Goal: Task Accomplishment & Management: Use online tool/utility

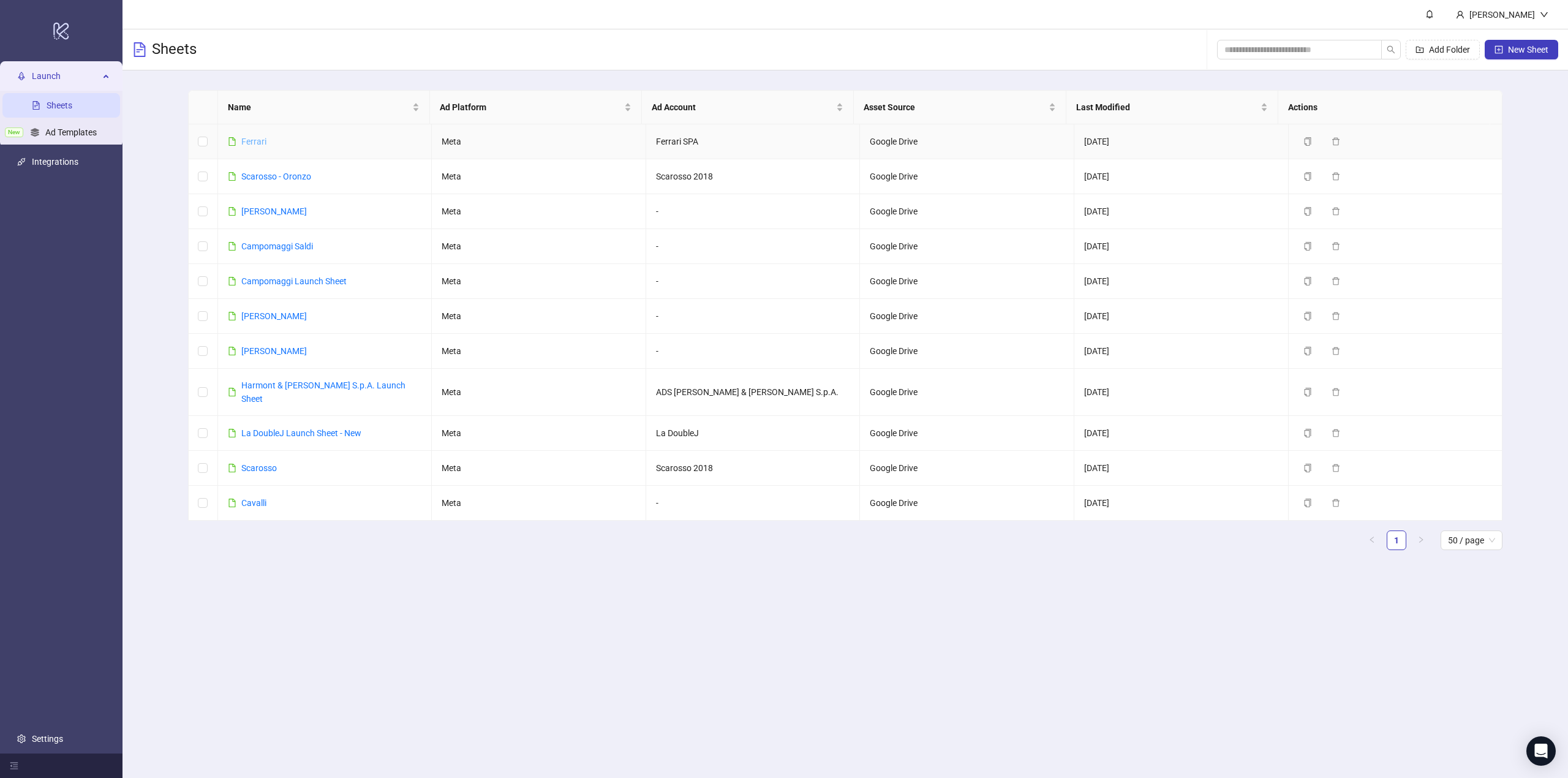
click at [256, 141] on link "Ferrari" at bounding box center [253, 142] width 25 height 10
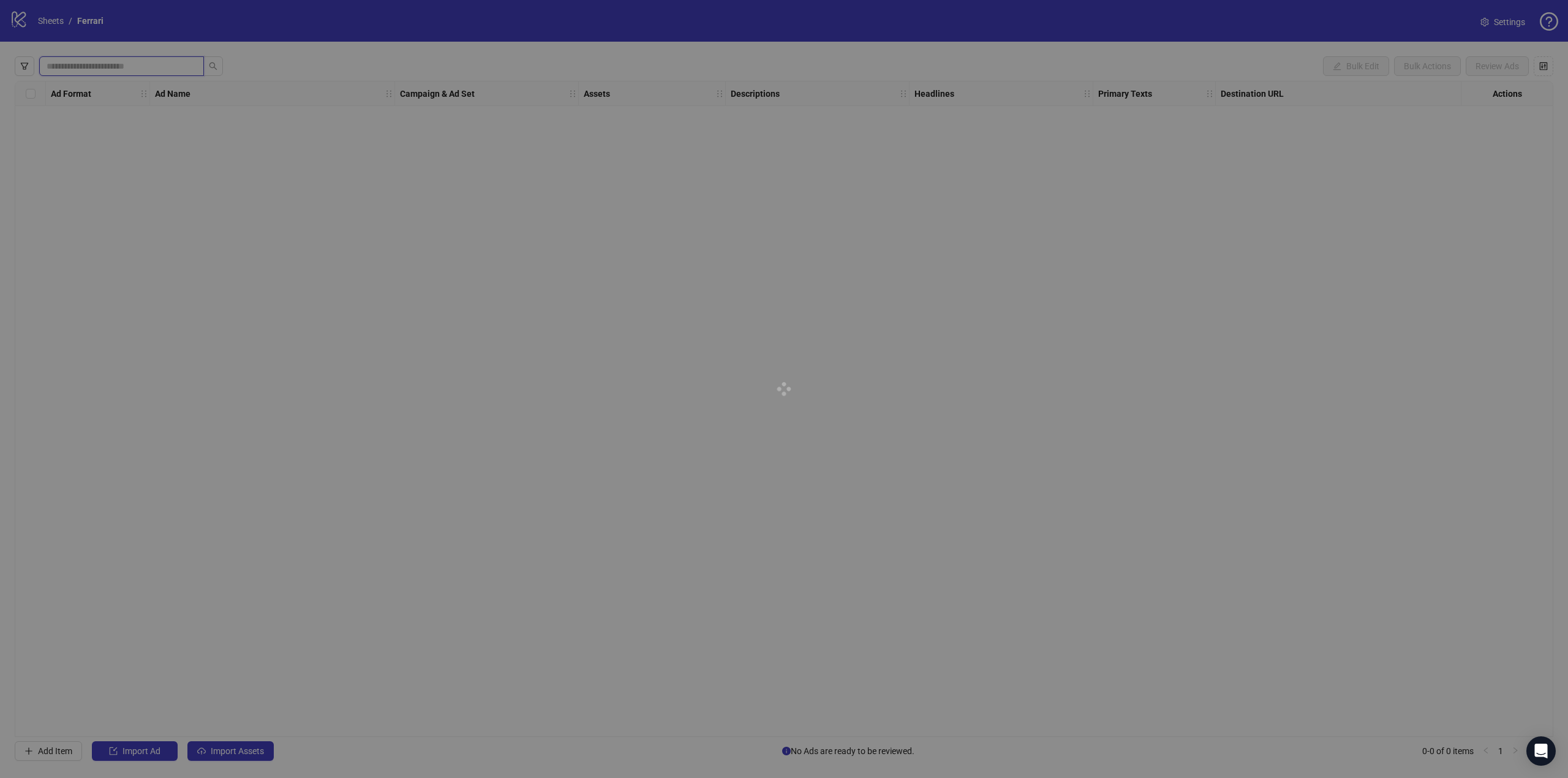
click at [109, 65] on input "search" at bounding box center [116, 66] width 140 height 14
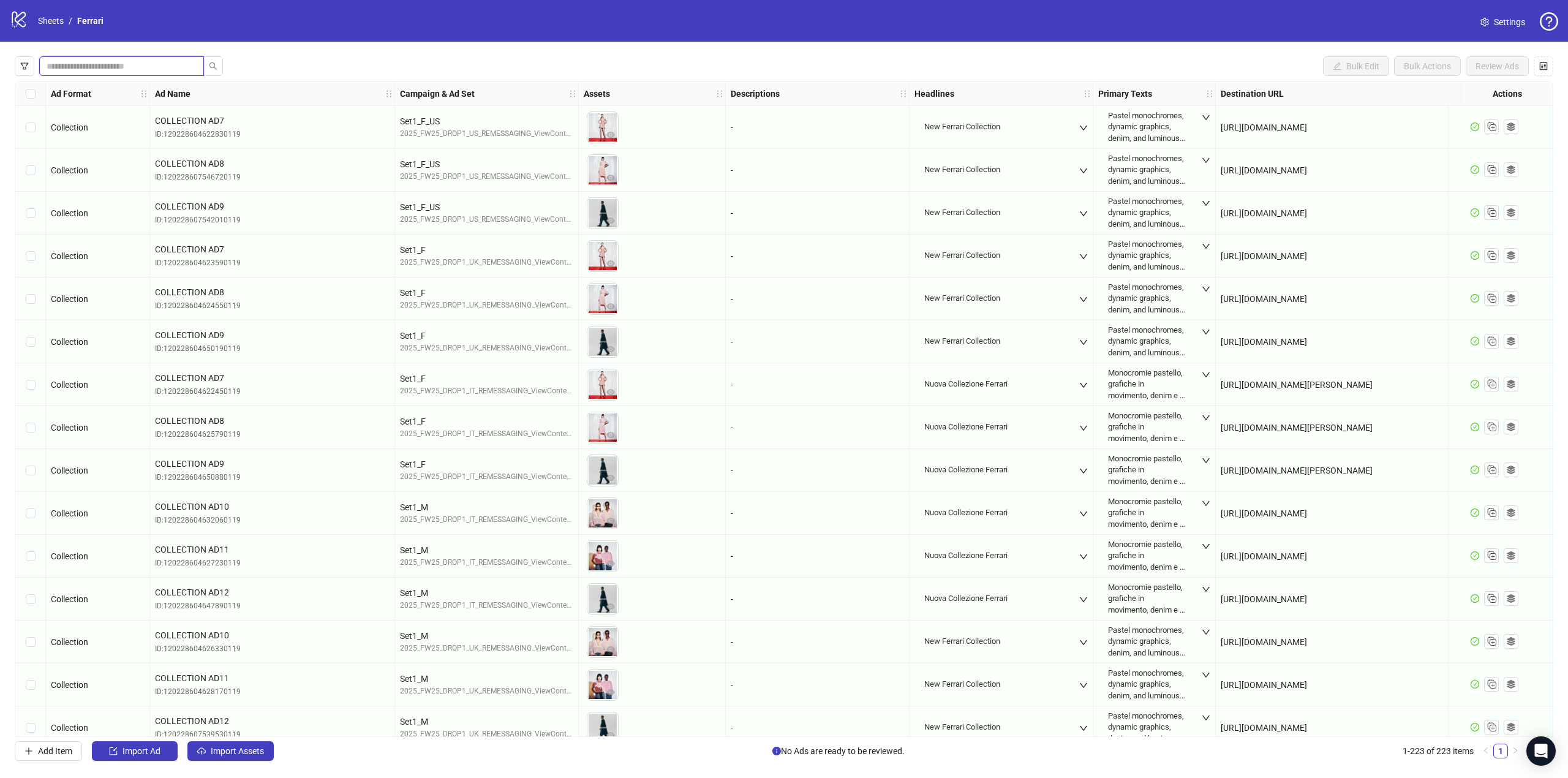
click at [109, 65] on input "search" at bounding box center [116, 66] width 140 height 14
click at [15, 65] on button "button" at bounding box center [24, 66] width 20 height 20
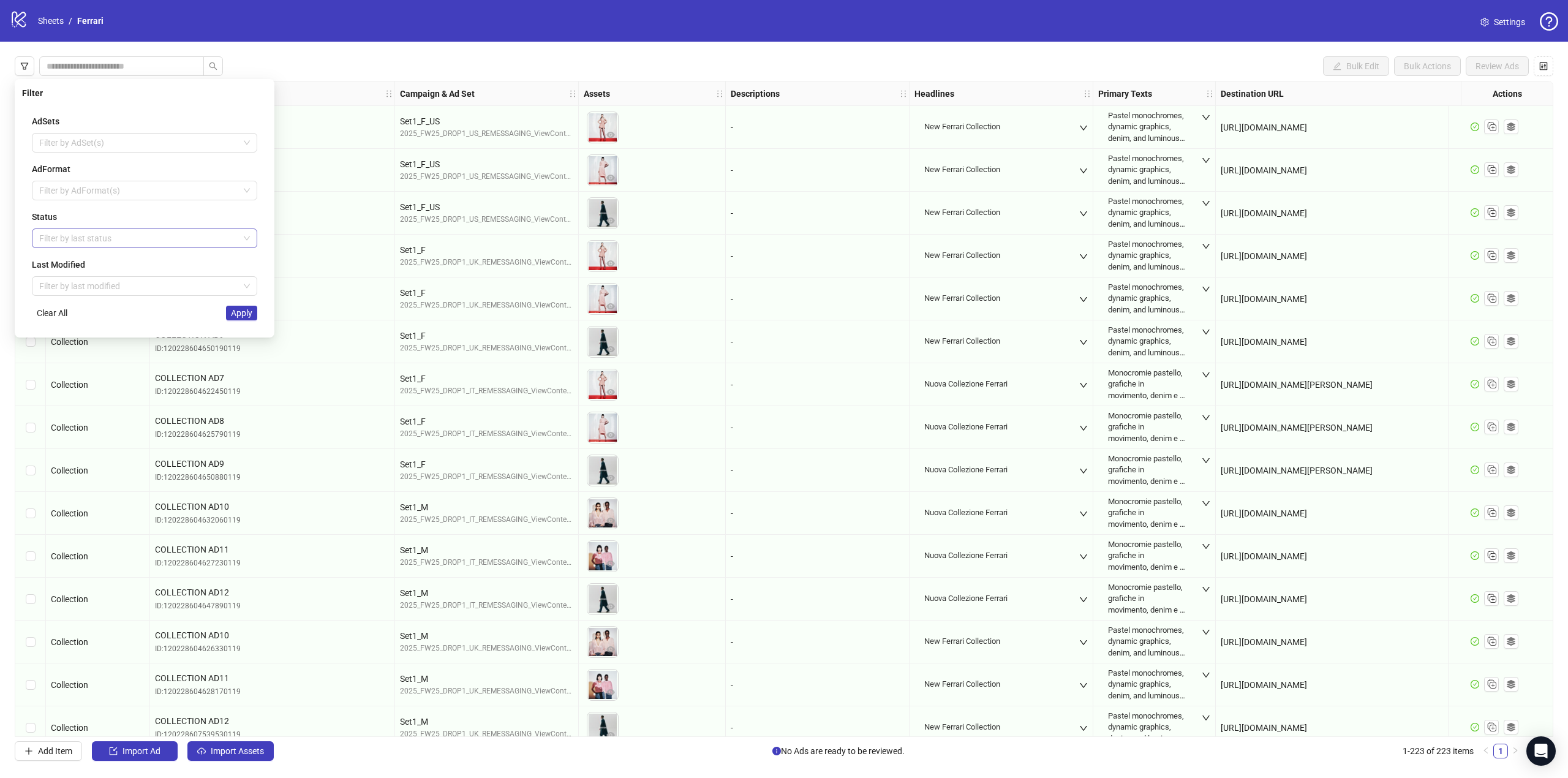
click at [77, 234] on div at bounding box center [138, 238] width 208 height 17
click at [64, 260] on div "Draft" at bounding box center [144, 264] width 206 height 14
click at [241, 317] on span "Apply" at bounding box center [242, 313] width 21 height 10
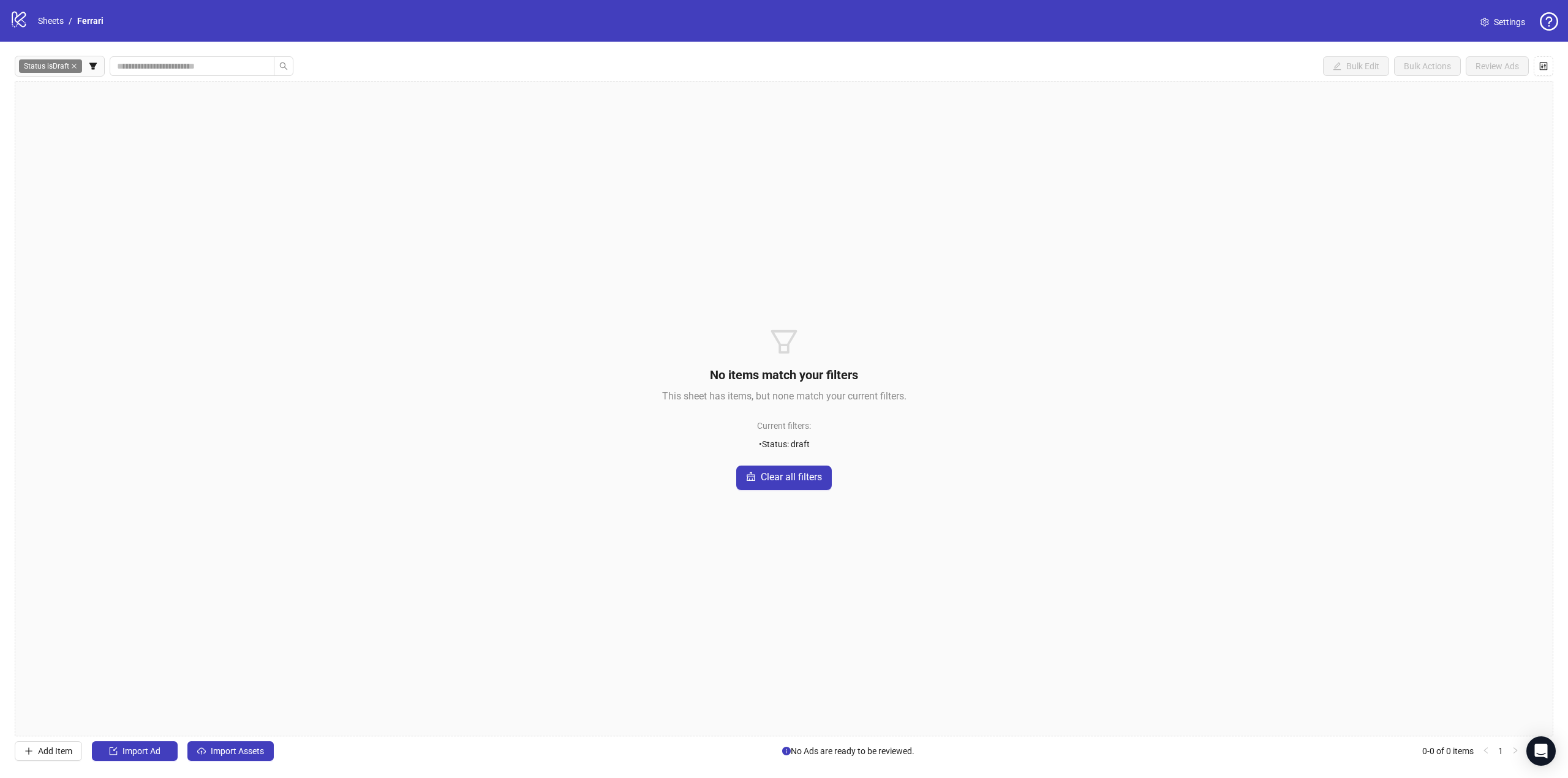
click at [427, 55] on div "Status is Draft Bulk Edit Bulk Actions Review Ads No items match your filters T…" at bounding box center [784, 408] width 1568 height 733
click at [72, 65] on icon "close" at bounding box center [74, 66] width 7 height 7
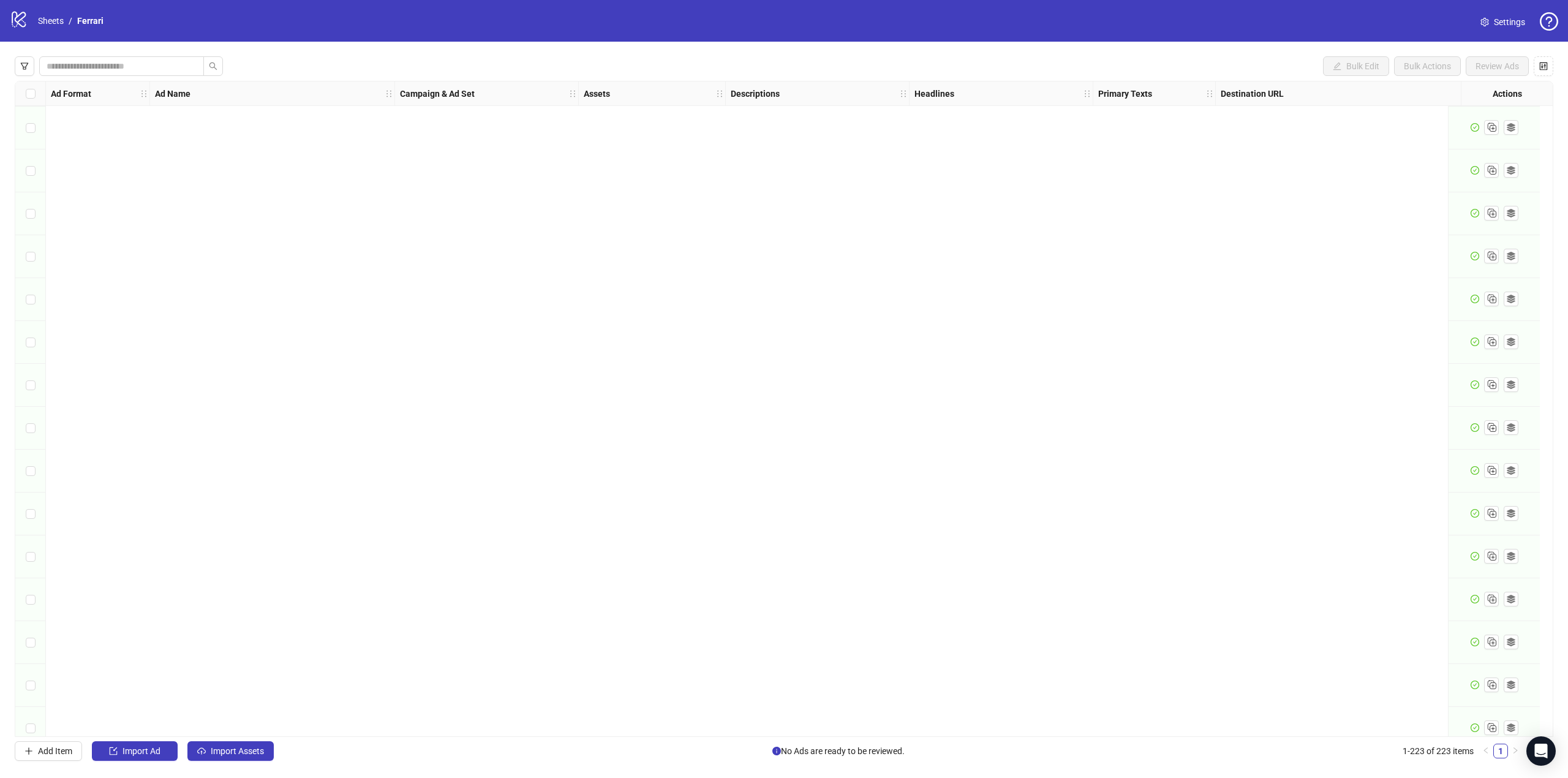
scroll to position [8934, 0]
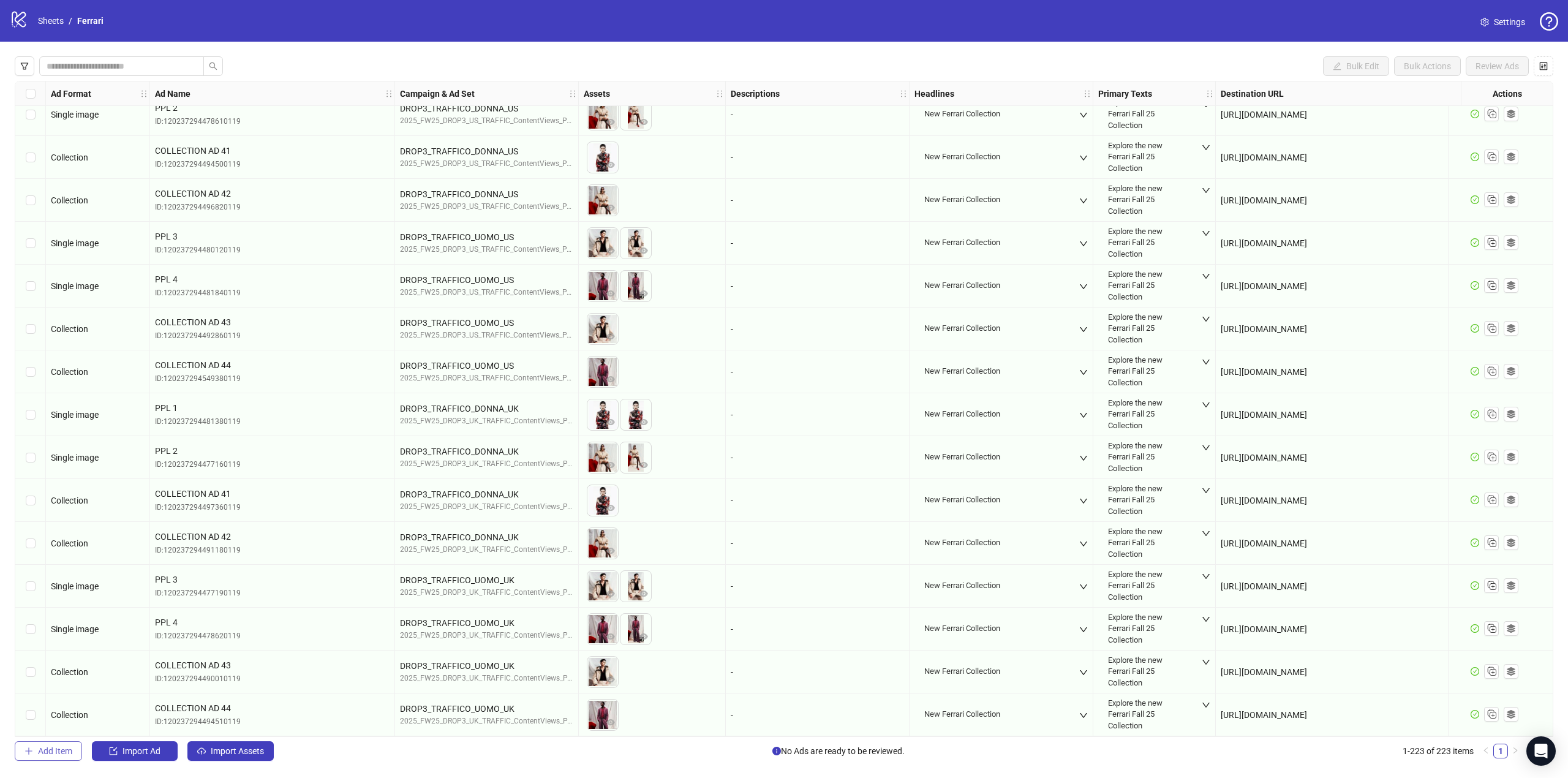
click at [37, 758] on button "Add Item" at bounding box center [48, 750] width 68 height 20
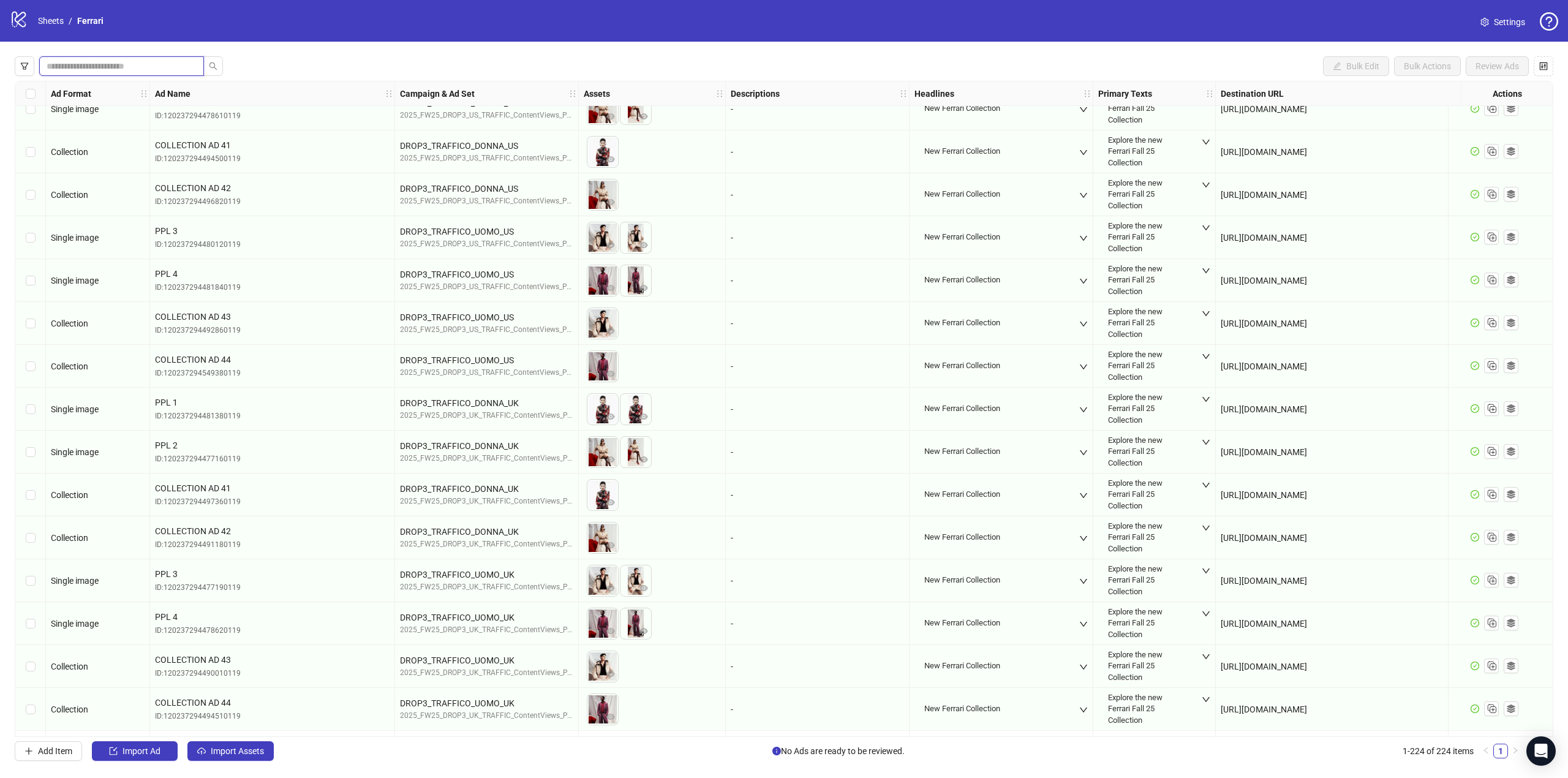
click at [182, 67] on input "search" at bounding box center [116, 66] width 140 height 14
click at [24, 62] on icon "filter" at bounding box center [24, 66] width 9 height 9
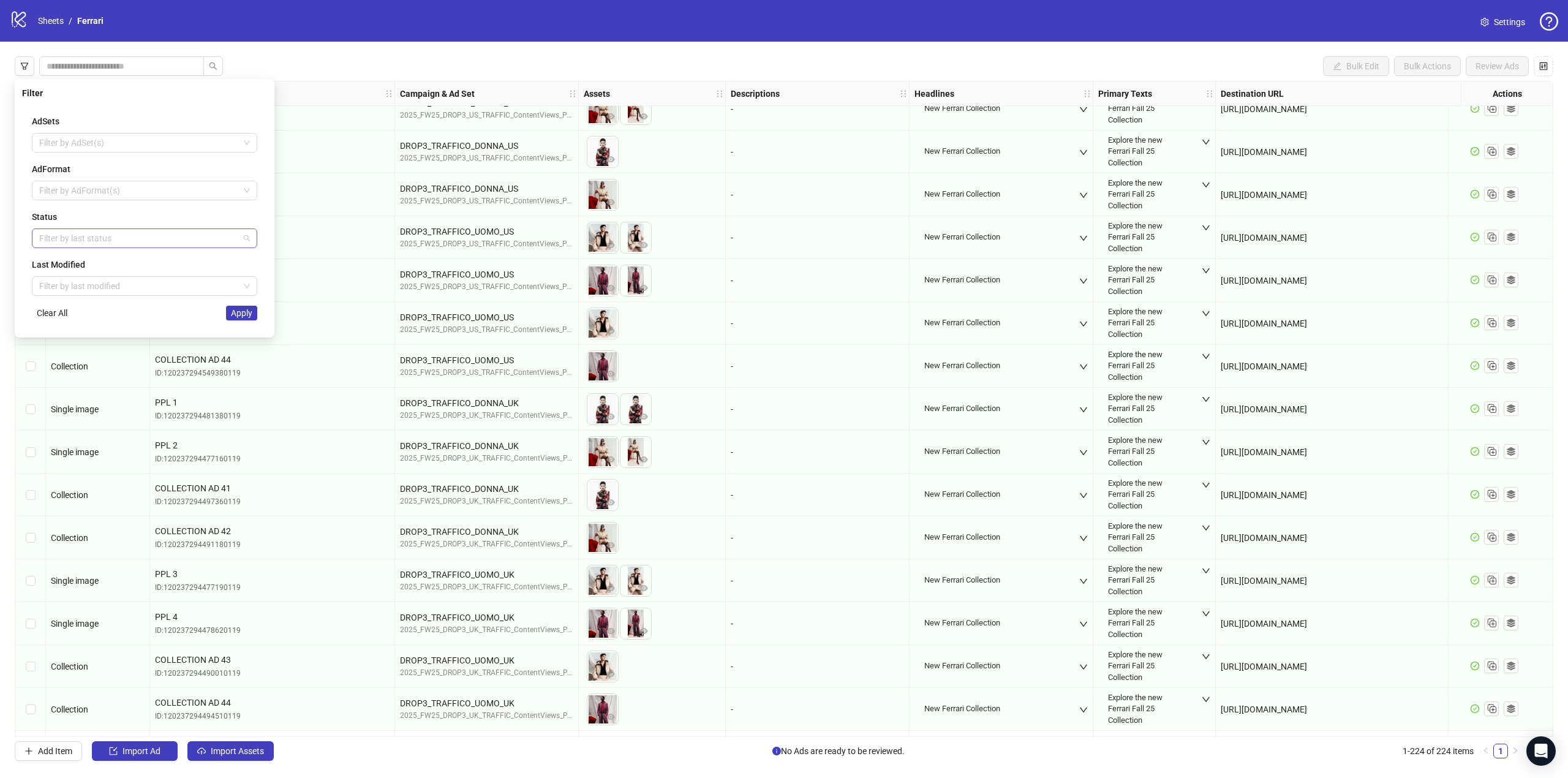
click at [99, 245] on div at bounding box center [138, 238] width 208 height 17
click at [58, 264] on div "Draft" at bounding box center [144, 264] width 206 height 14
click at [234, 318] on span "Apply" at bounding box center [242, 313] width 21 height 10
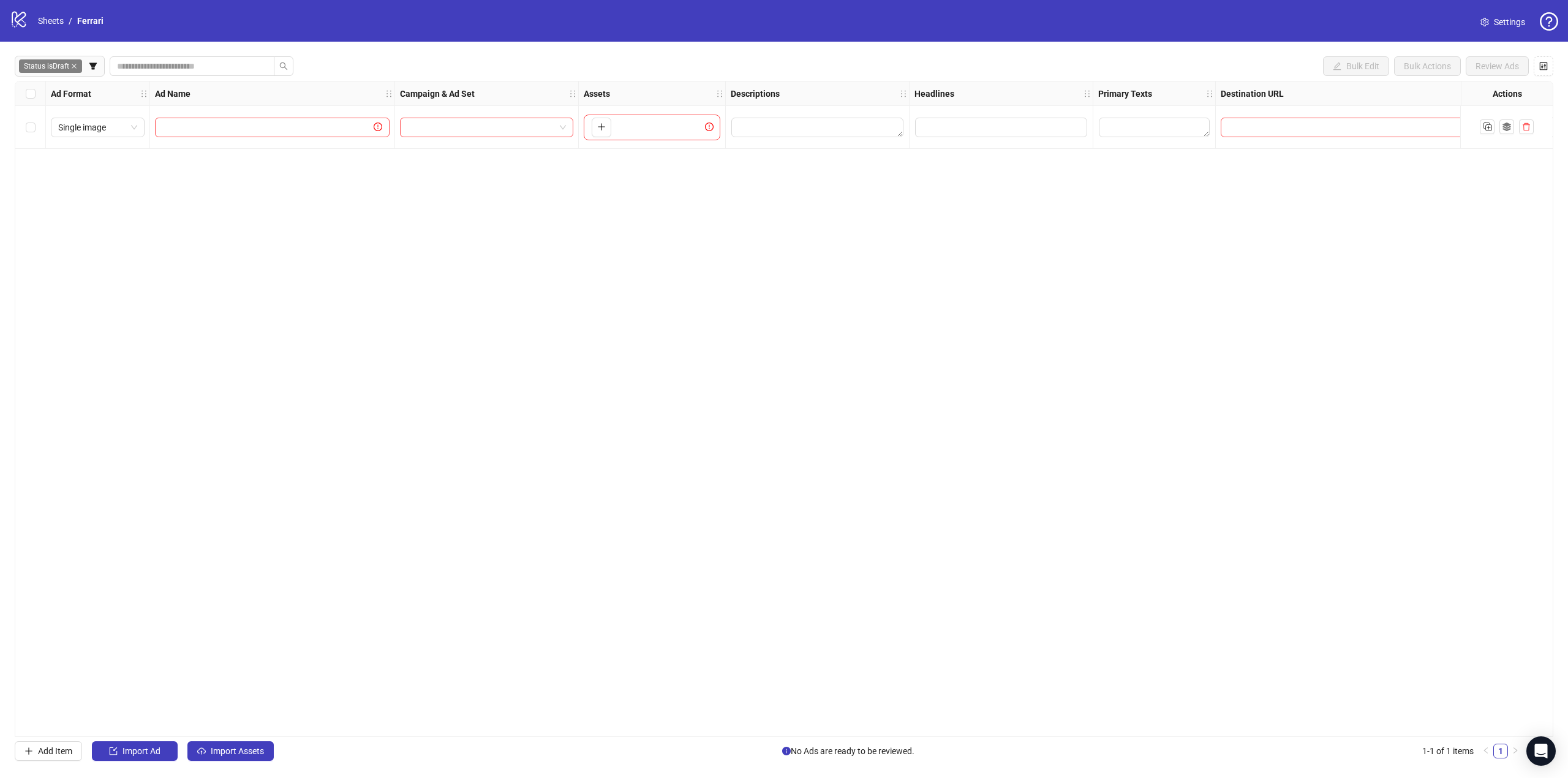
scroll to position [0, 0]
click at [464, 365] on div "Ad Format Ad Name Campaign & Ad Set Assets Descriptions Headlines Primary Texts…" at bounding box center [784, 409] width 1539 height 656
click at [131, 121] on span "Single image" at bounding box center [97, 127] width 79 height 19
click at [85, 267] on div "PAC carousel" at bounding box center [97, 270] width 74 height 14
click at [243, 130] on input "text" at bounding box center [266, 127] width 209 height 14
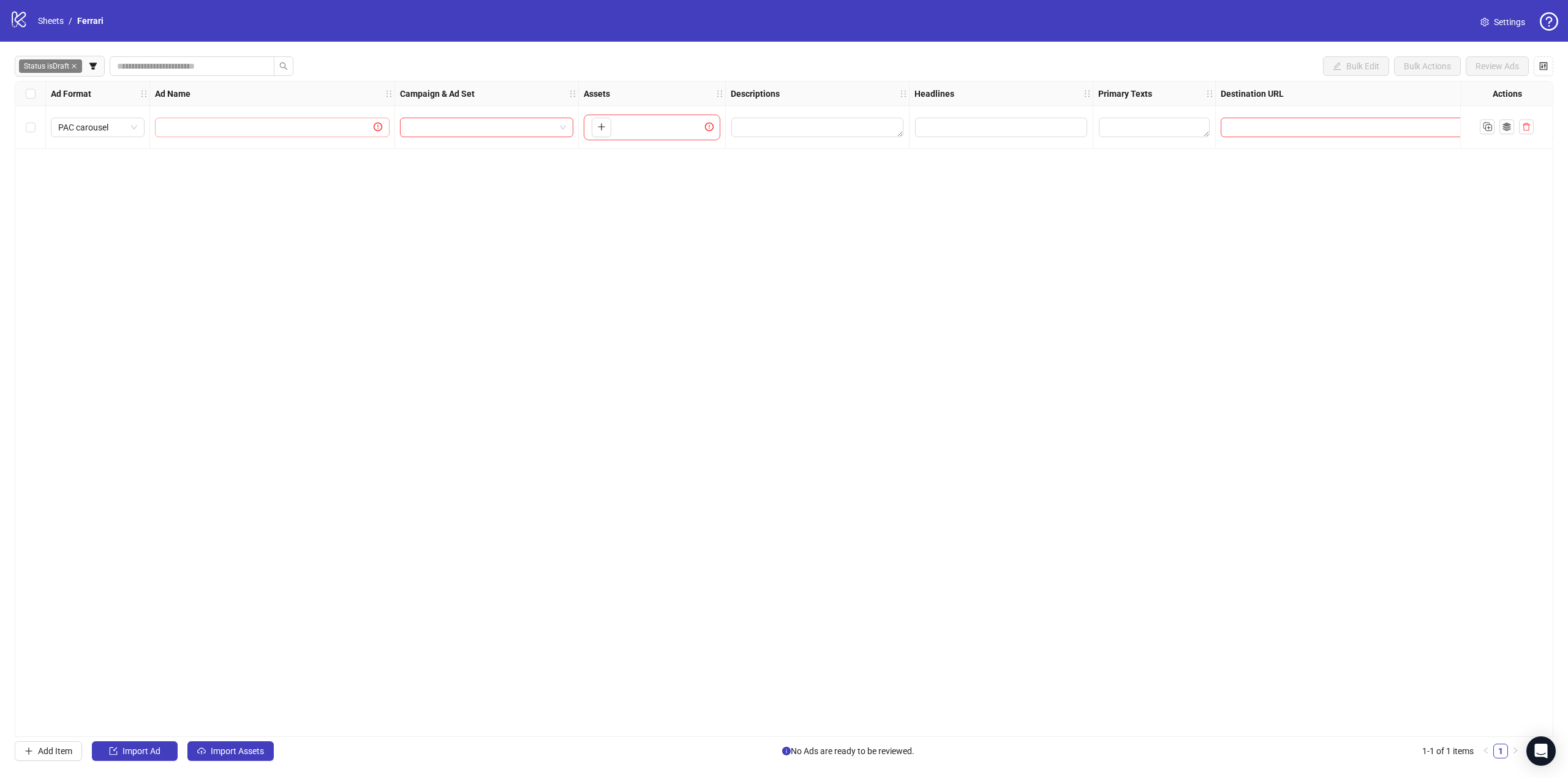
click at [240, 135] on span at bounding box center [272, 127] width 234 height 20
type input "**********"
click at [537, 125] on input "search" at bounding box center [480, 127] width 147 height 19
drag, startPoint x: 575, startPoint y: 95, endPoint x: 633, endPoint y: 98, distance: 58.1
click at [633, 98] on div "Resize Campaign & Ad Set column" at bounding box center [635, 93] width 3 height 24
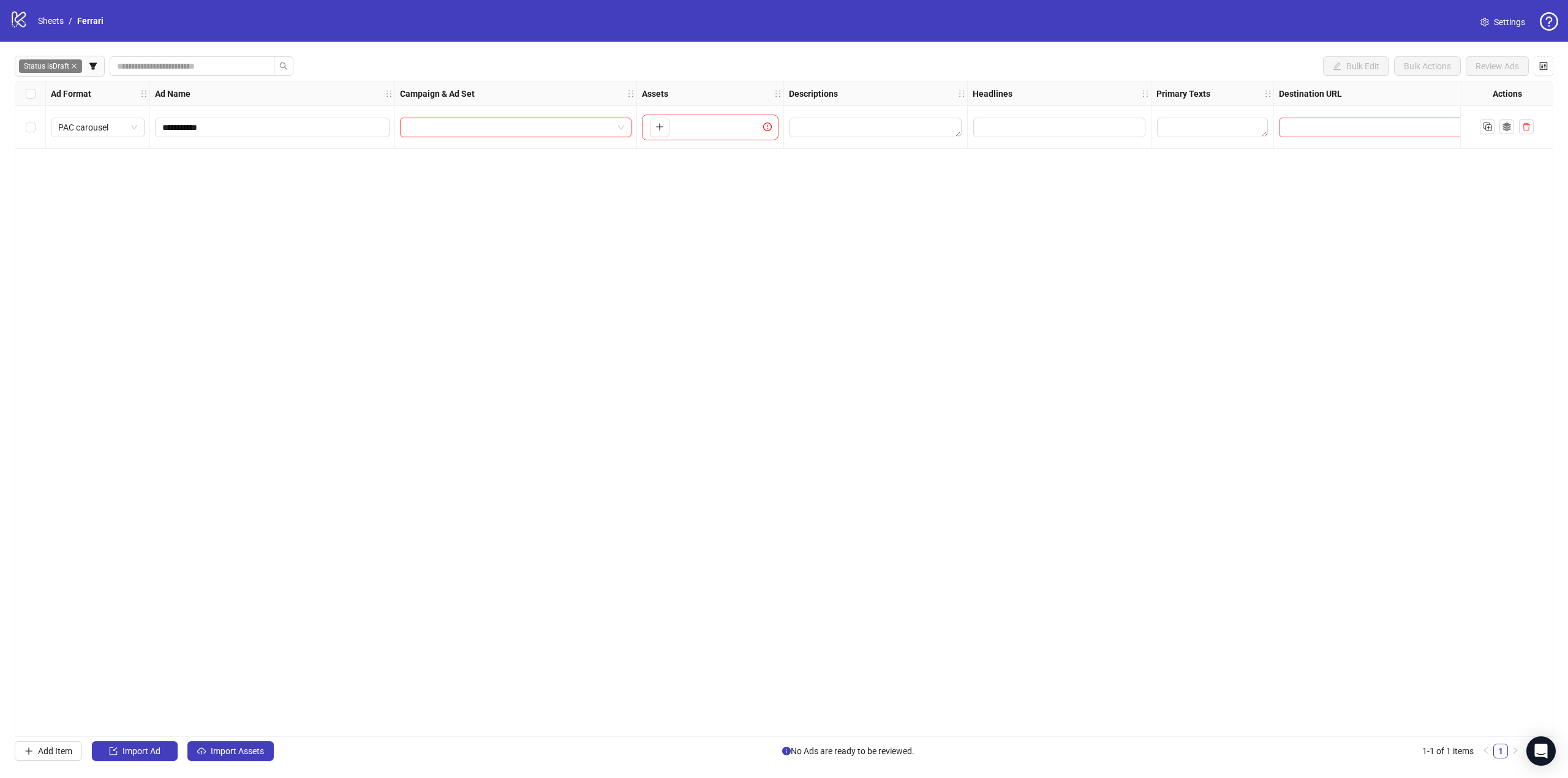
click at [616, 124] on span at bounding box center [515, 127] width 217 height 19
click at [608, 140] on div at bounding box center [515, 127] width 242 height 43
click at [615, 126] on span at bounding box center [515, 127] width 217 height 19
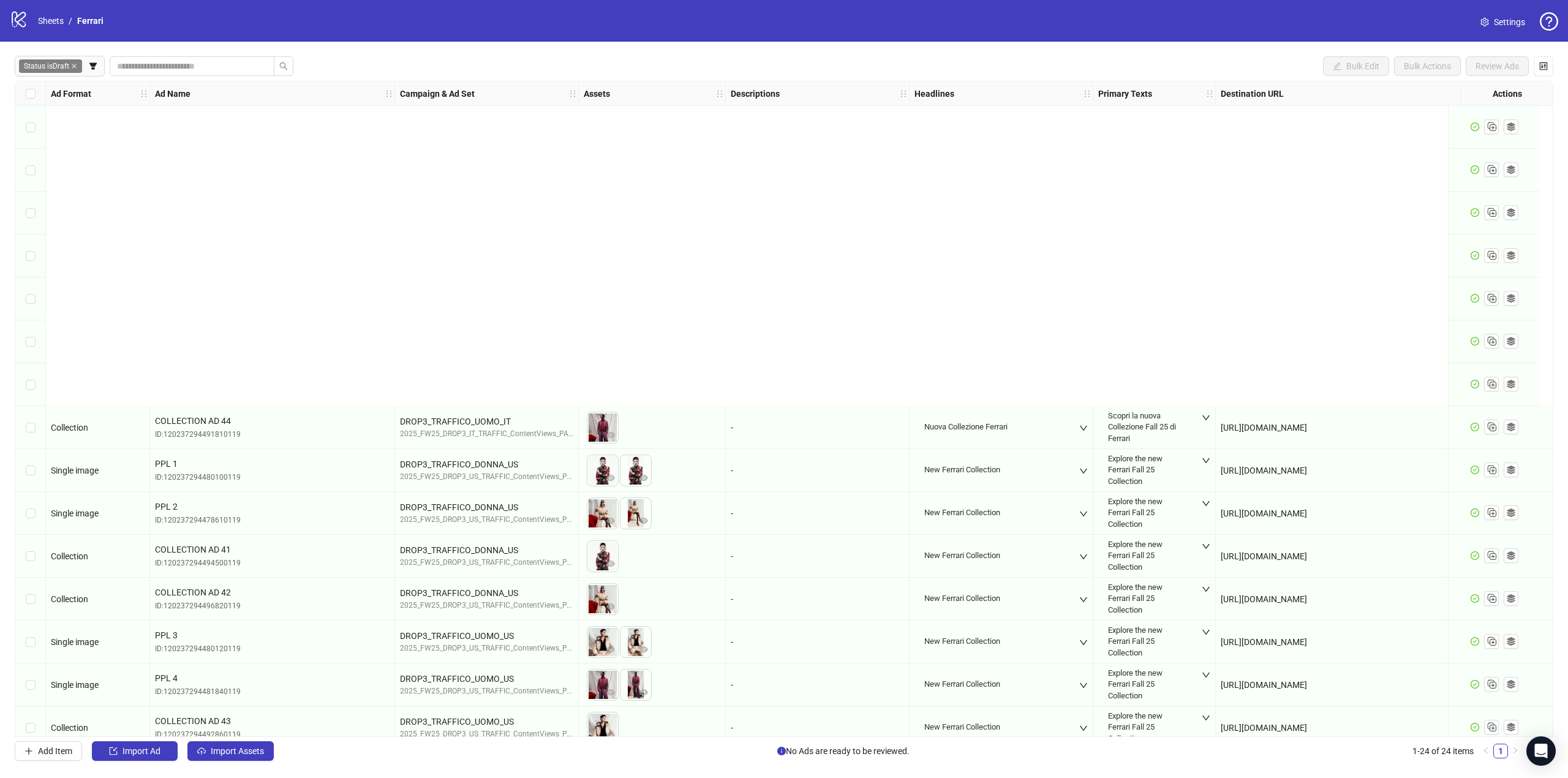
scroll to position [404, 0]
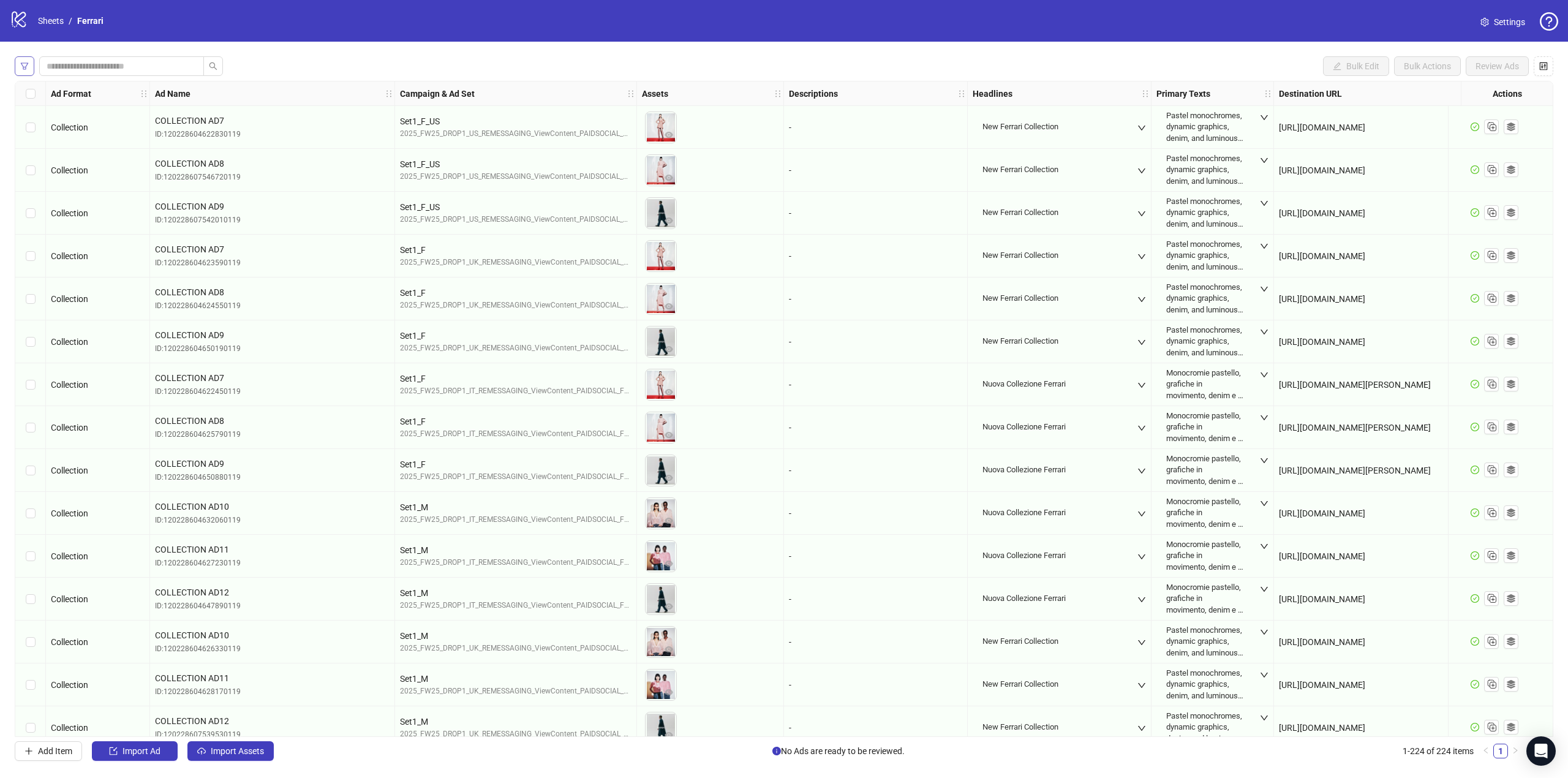
click at [26, 63] on icon "filter" at bounding box center [24, 66] width 9 height 9
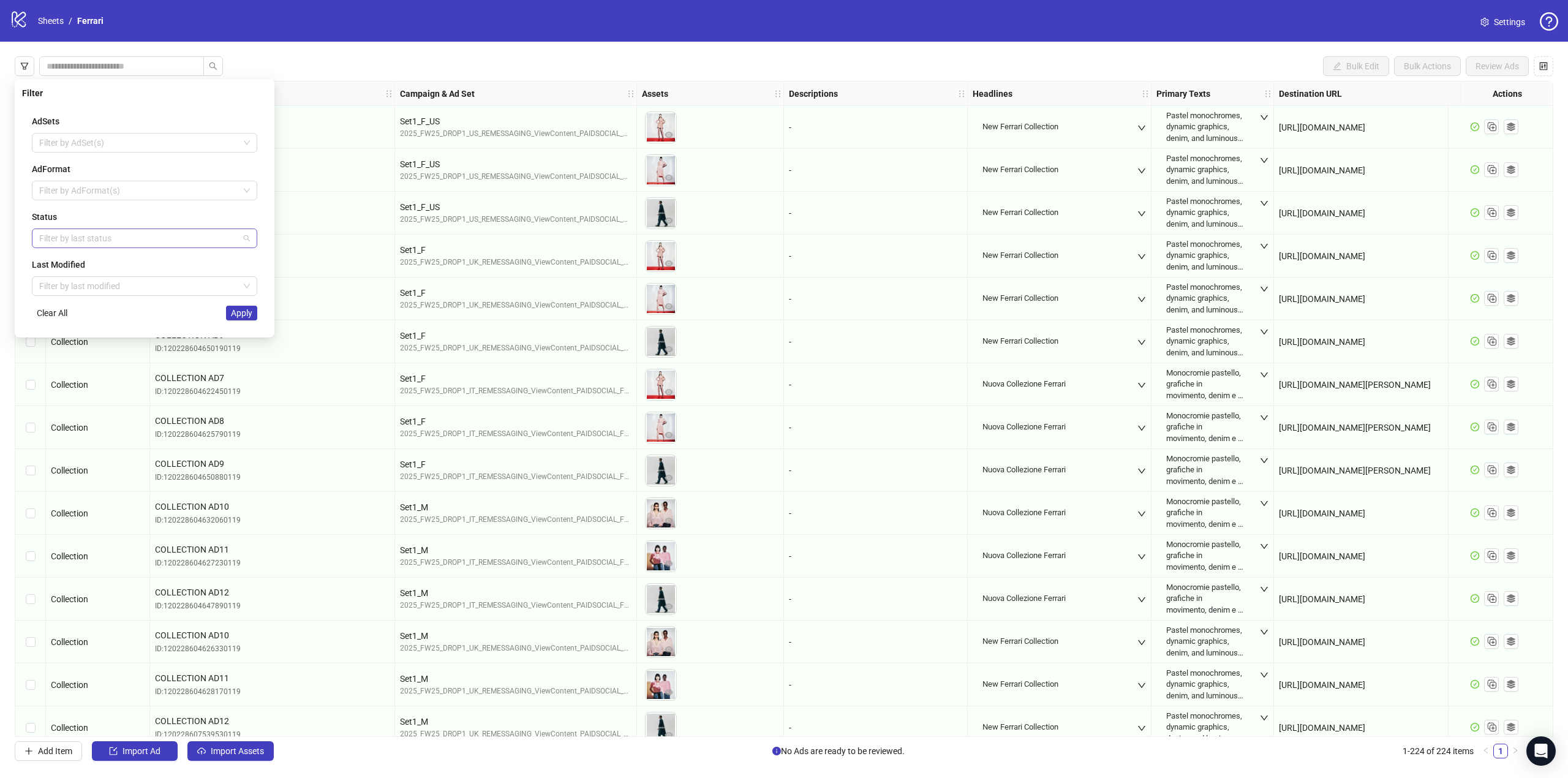
click at [95, 234] on div at bounding box center [138, 238] width 208 height 17
click at [64, 260] on div "Draft" at bounding box center [144, 264] width 206 height 14
click at [235, 319] on button "Apply" at bounding box center [242, 313] width 31 height 15
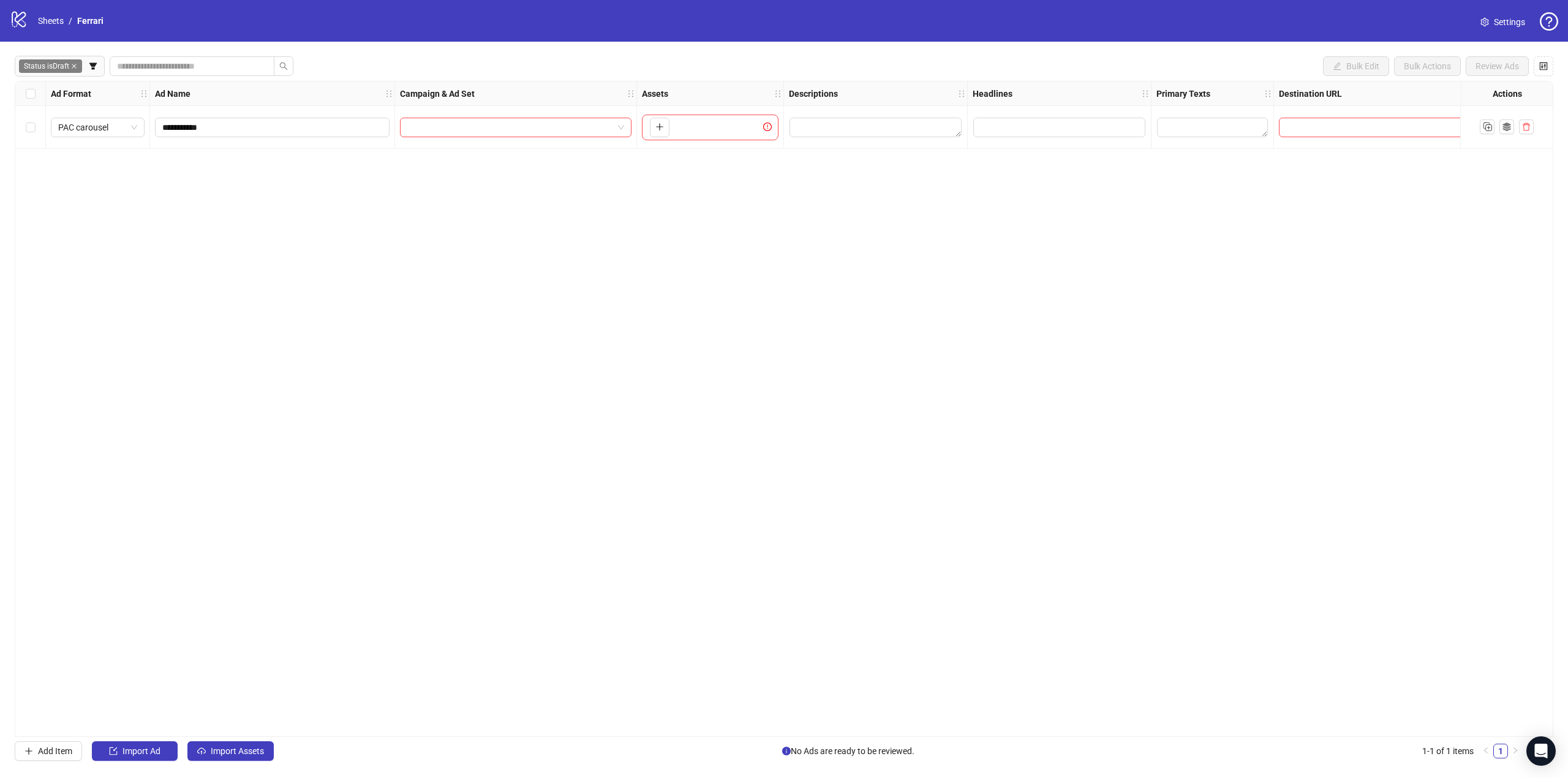
click at [566, 219] on div "**********" at bounding box center [784, 409] width 1539 height 656
click at [464, 114] on div at bounding box center [515, 127] width 242 height 43
click at [458, 130] on input "search" at bounding box center [510, 127] width 206 height 19
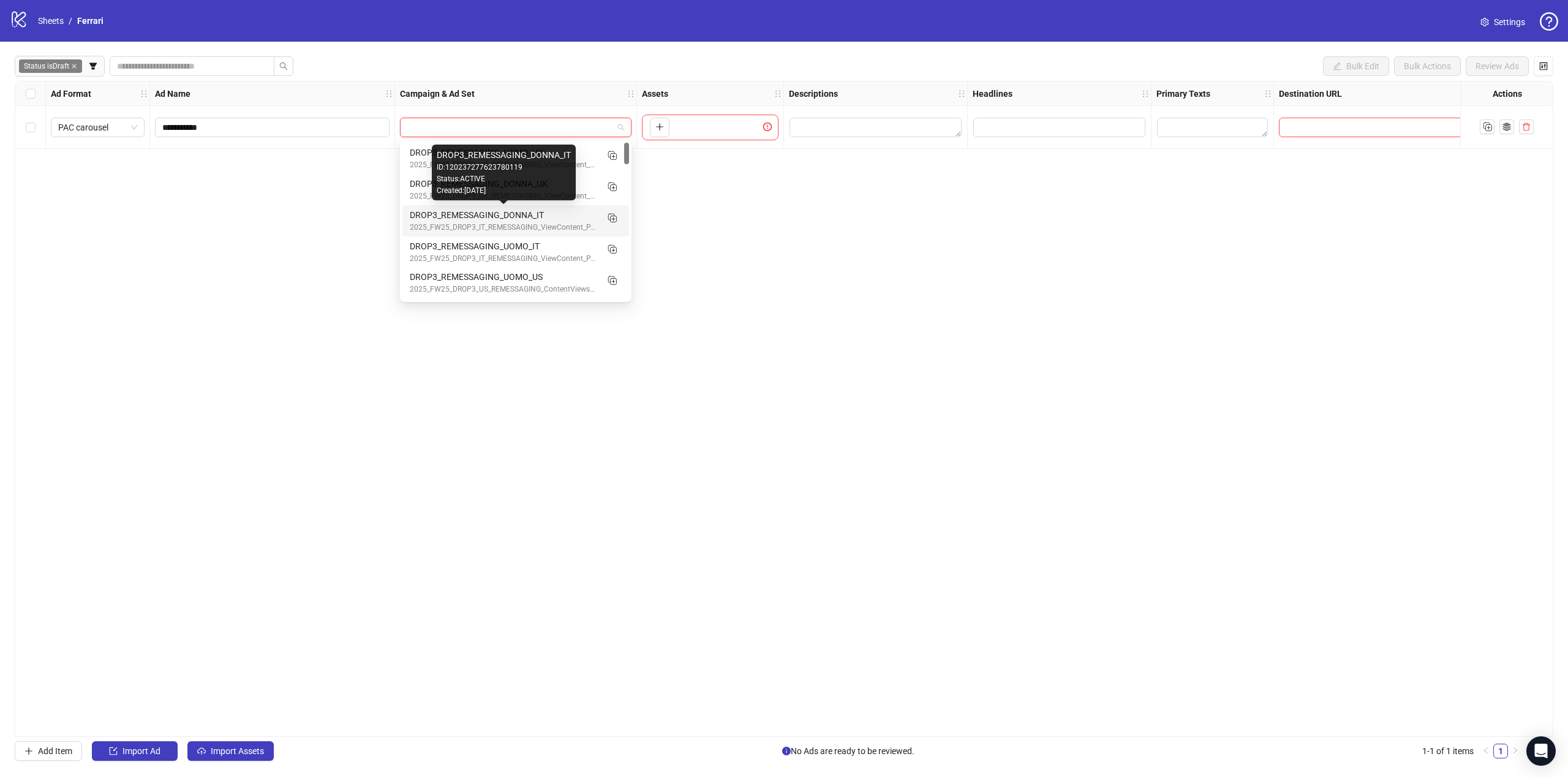
click at [422, 209] on div "DROP3_REMESSAGING_DONNA_IT" at bounding box center [503, 215] width 187 height 14
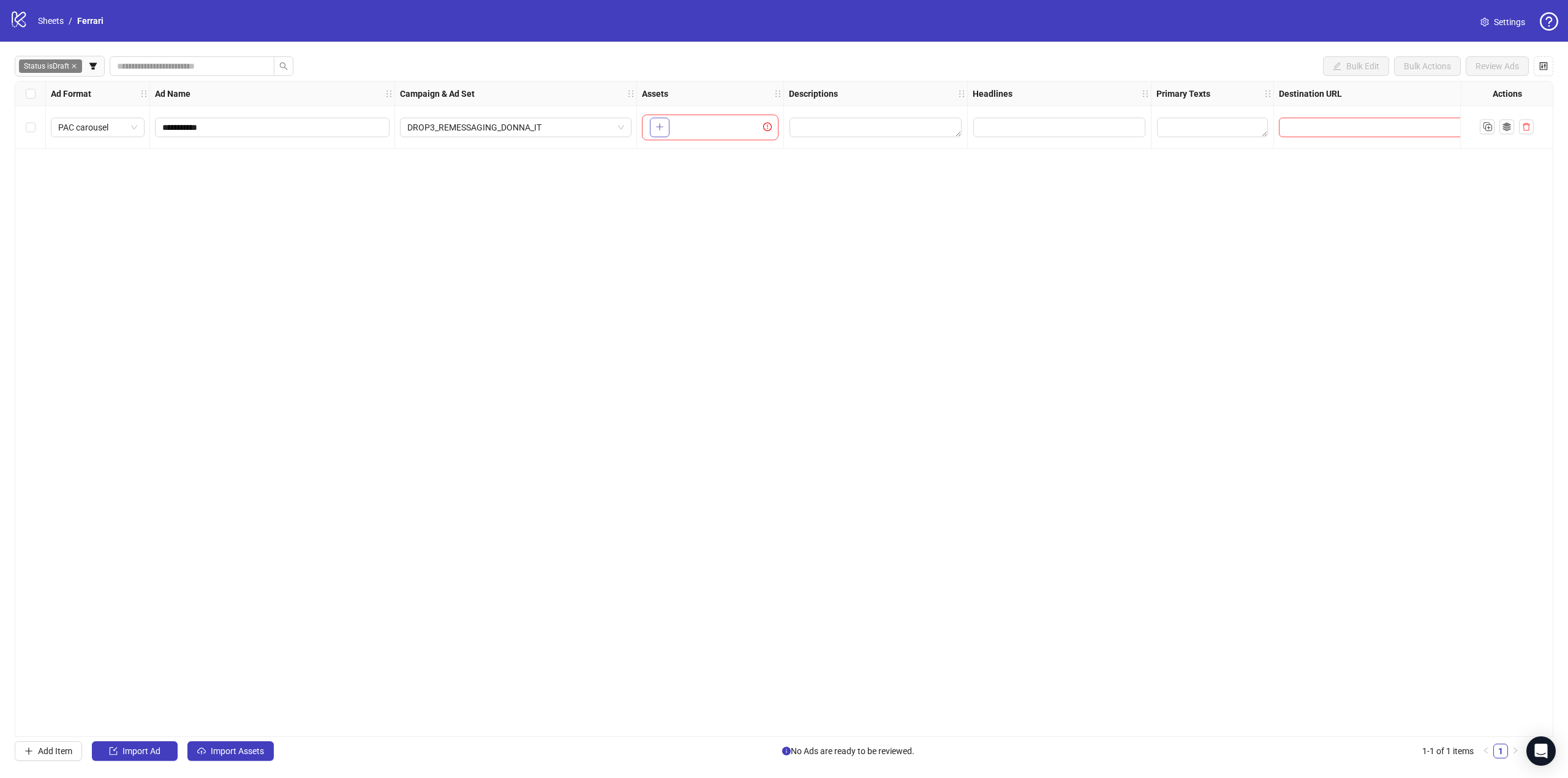
click at [655, 131] on button "button" at bounding box center [659, 127] width 20 height 20
click at [135, 123] on span "PAC carousel" at bounding box center [97, 127] width 79 height 19
click at [92, 192] on div "Carousel" at bounding box center [97, 191] width 74 height 14
click at [277, 179] on div "**********" at bounding box center [784, 409] width 1539 height 656
click at [343, 59] on div "Status is Draft Bulk Edit Bulk Actions Review Ads" at bounding box center [784, 66] width 1539 height 20
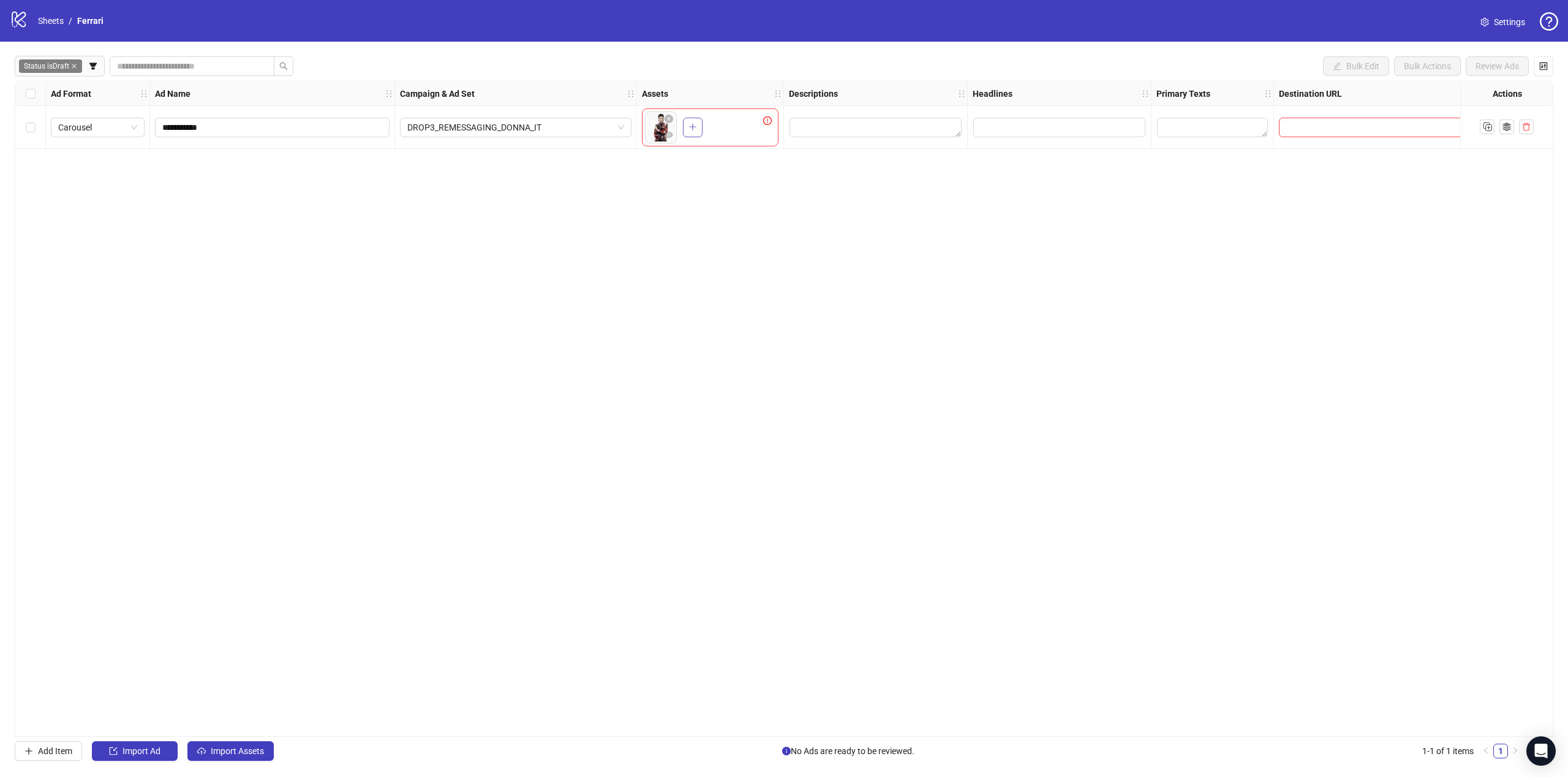
click at [699, 125] on button "button" at bounding box center [693, 127] width 20 height 20
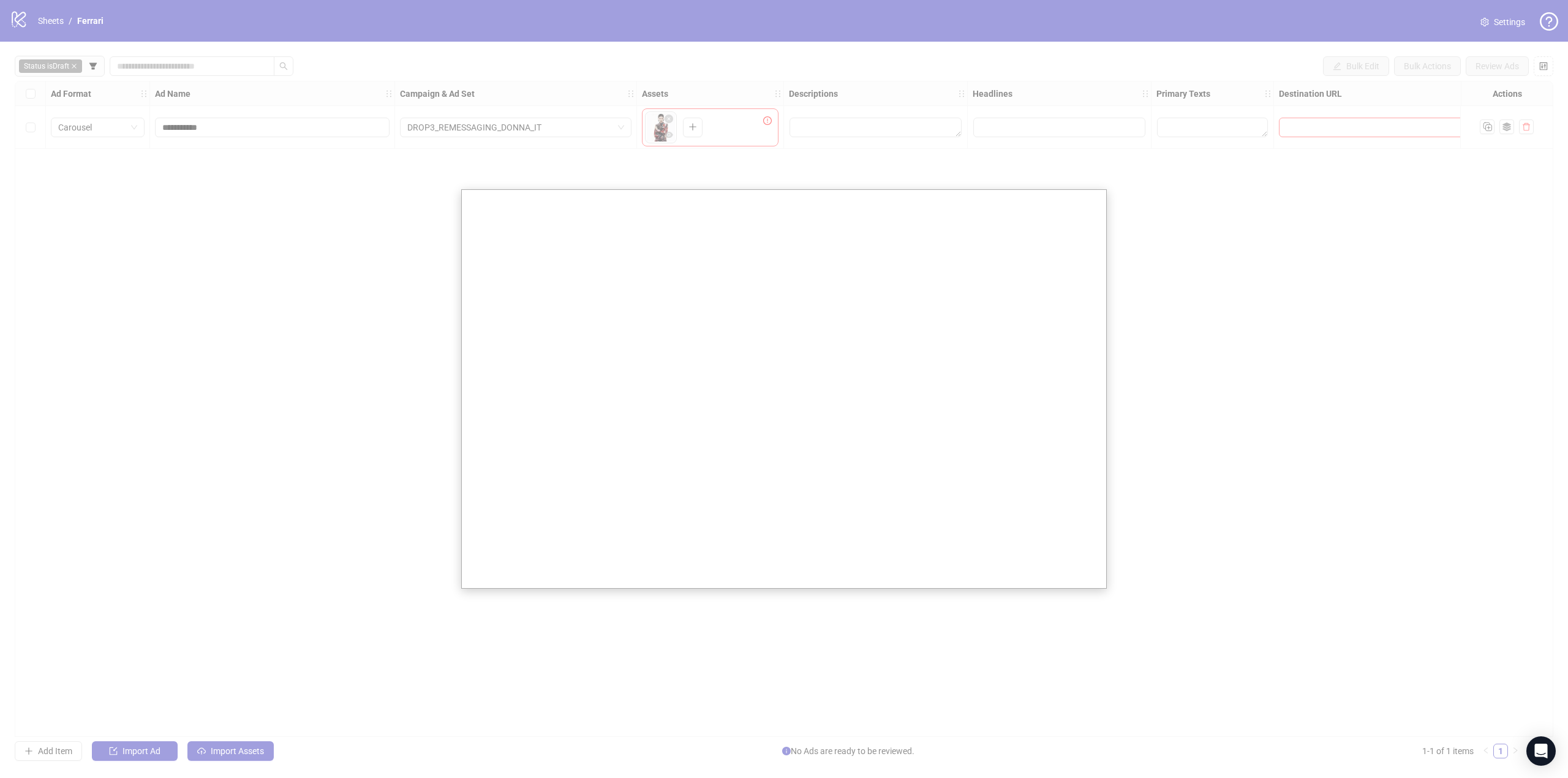
click at [383, 243] on div at bounding box center [784, 389] width 1568 height 778
click at [878, 135] on div at bounding box center [784, 389] width 1568 height 778
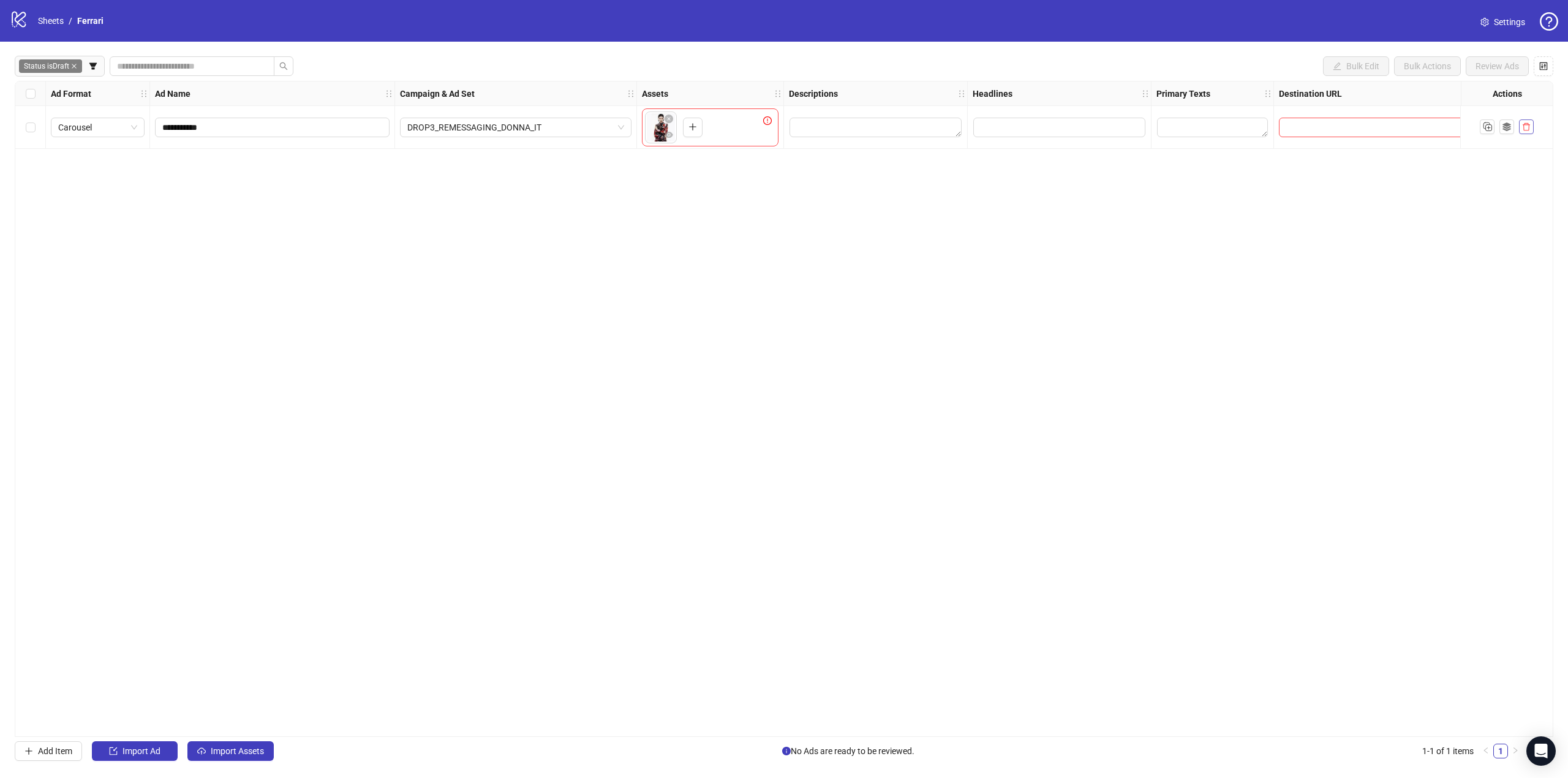
click at [1530, 128] on icon "delete" at bounding box center [1526, 126] width 9 height 9
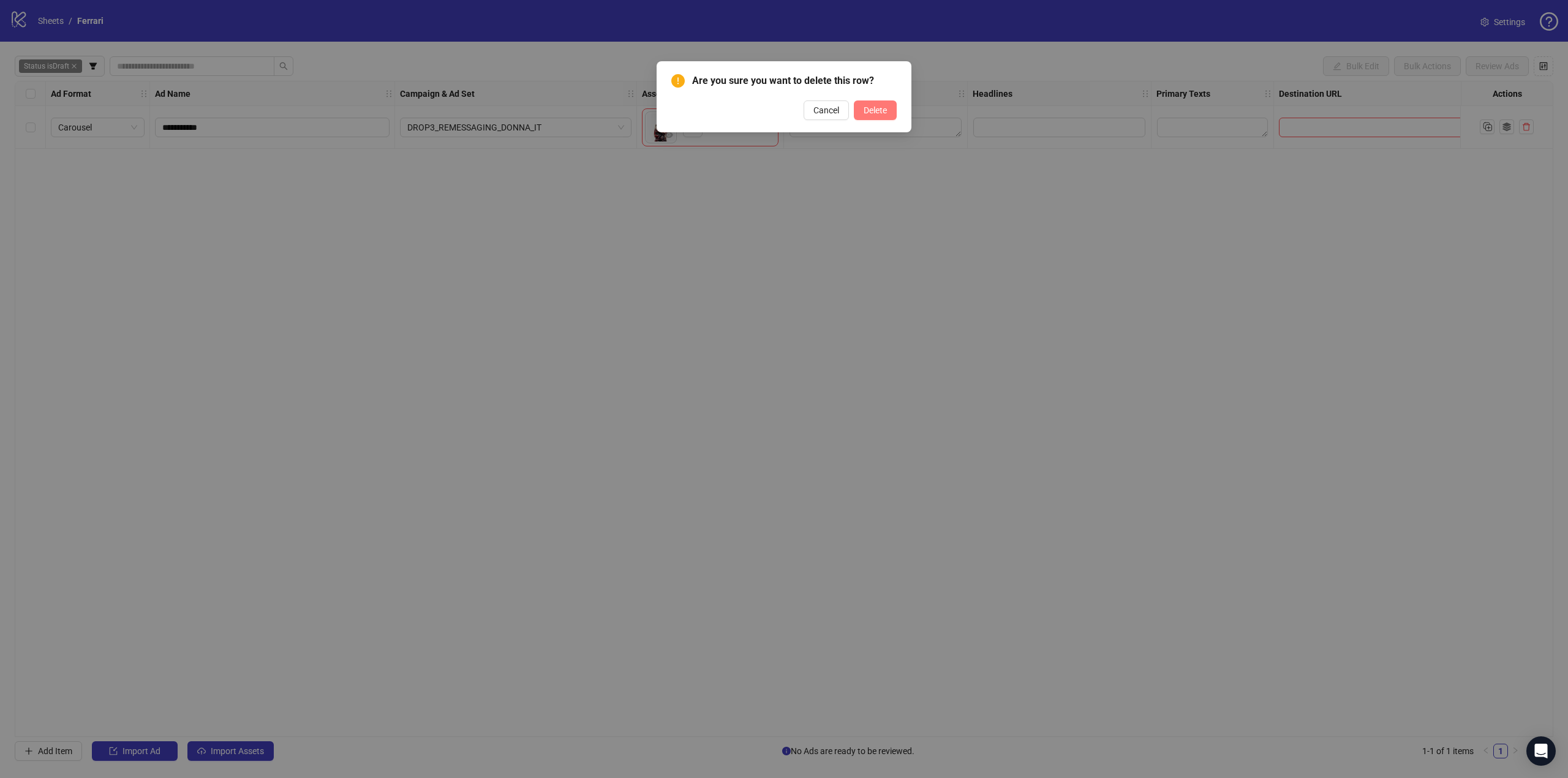
click at [883, 111] on span "Delete" at bounding box center [875, 110] width 24 height 10
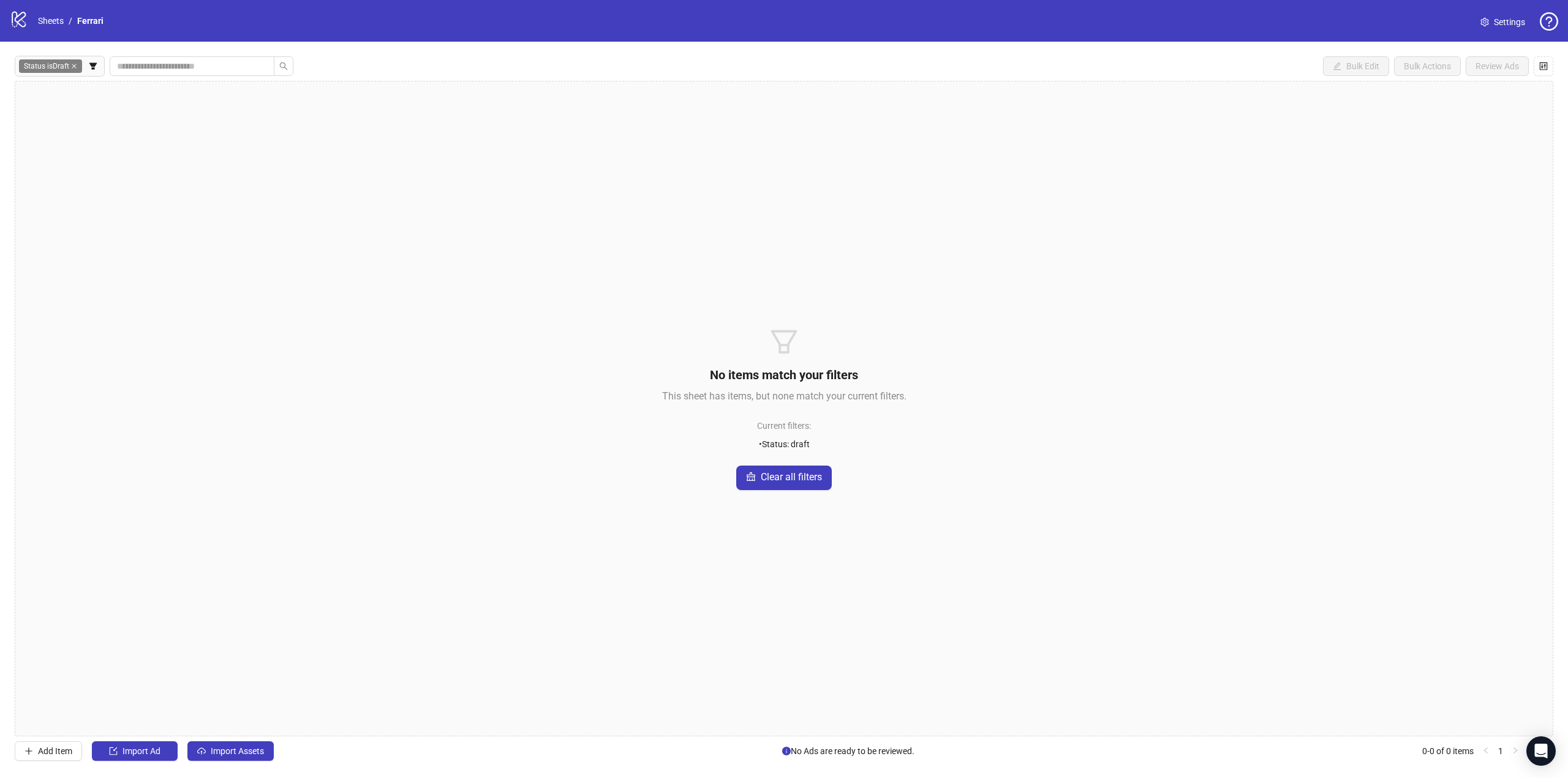
click at [1008, 264] on div "No items match your filters This sheet has items, but none match your current f…" at bounding box center [784, 408] width 1539 height 655
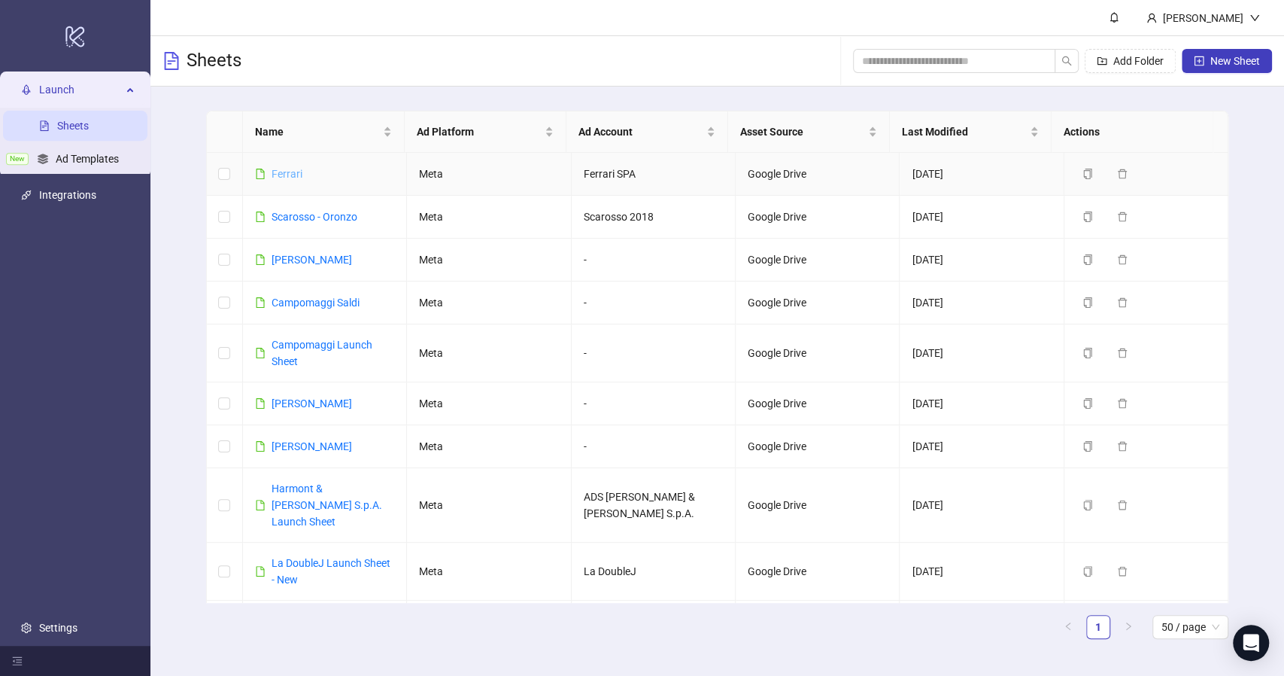
click at [289, 171] on link "Ferrari" at bounding box center [287, 174] width 31 height 12
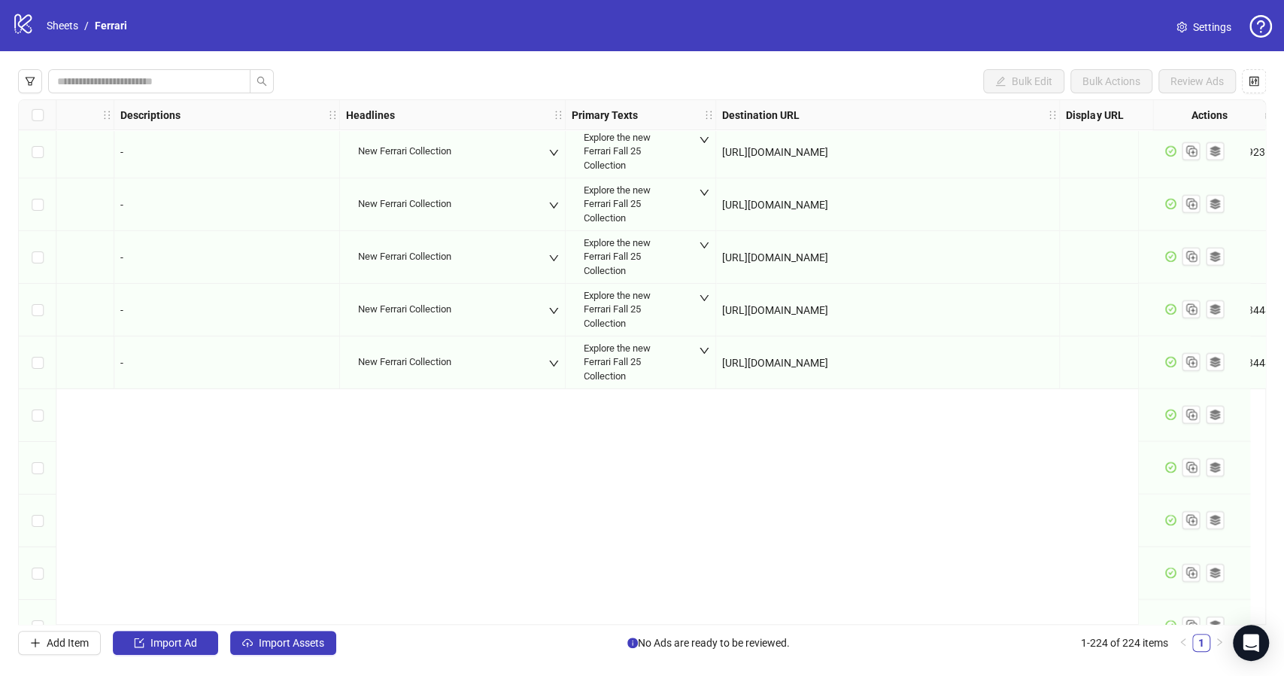
scroll to position [10723, 849]
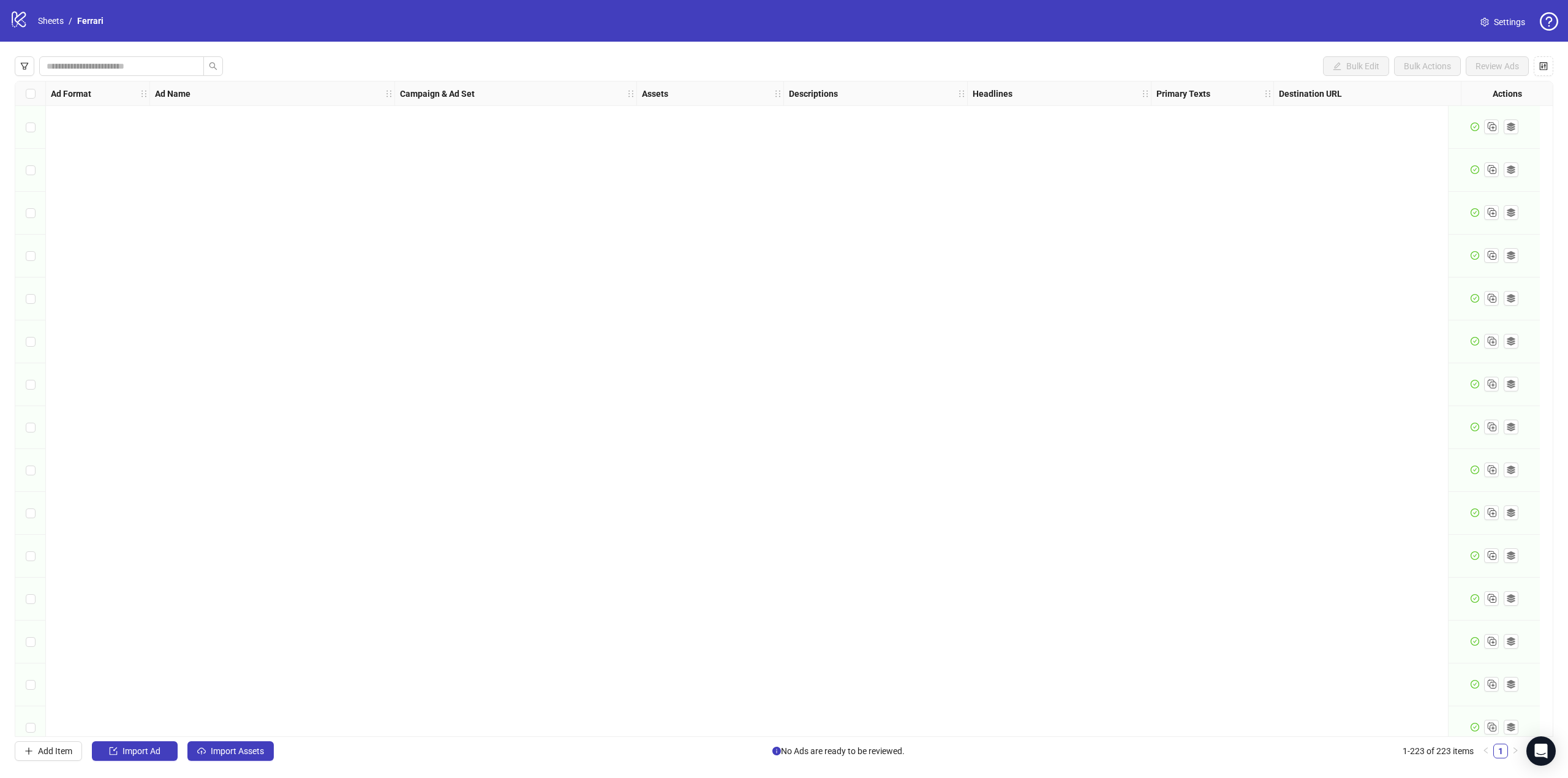
scroll to position [3819, 0]
